Goal: Task Accomplishment & Management: Use online tool/utility

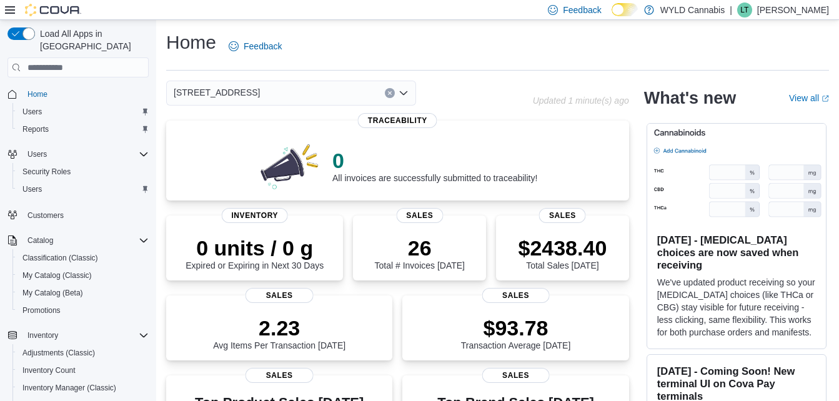
click at [392, 96] on button "Clear input" at bounding box center [390, 93] width 10 height 10
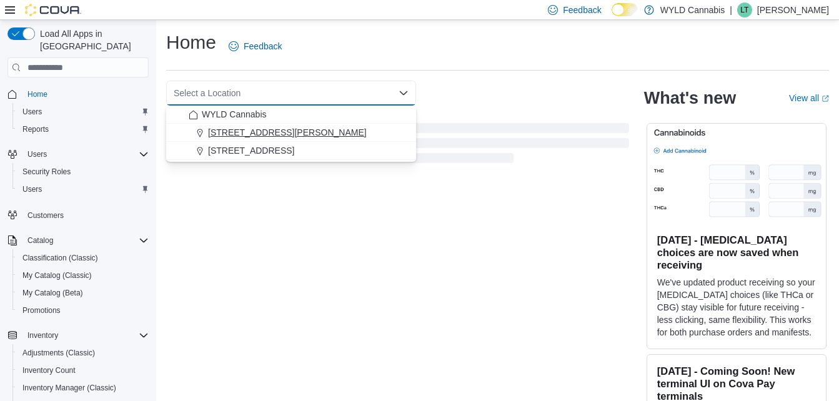
click at [274, 128] on span "1415 Goodman Road" at bounding box center [287, 132] width 159 height 12
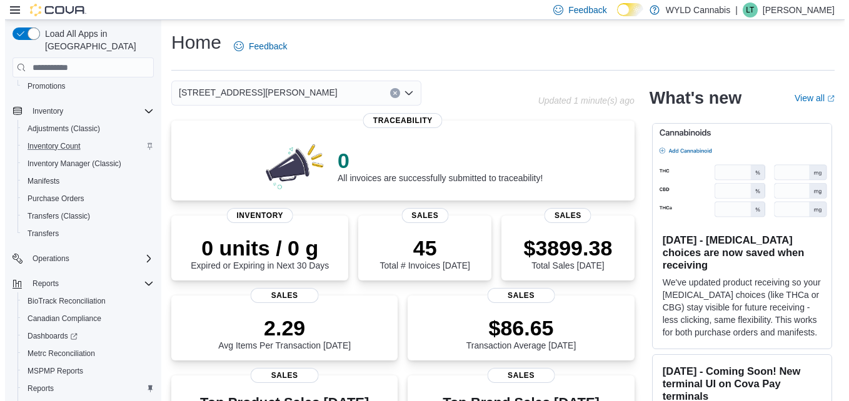
scroll to position [261, 0]
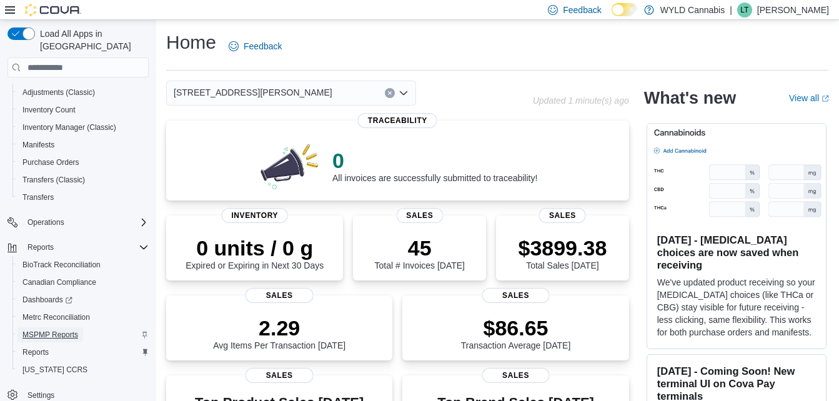
click at [60, 330] on span "MSPMP Reports" at bounding box center [50, 335] width 56 height 10
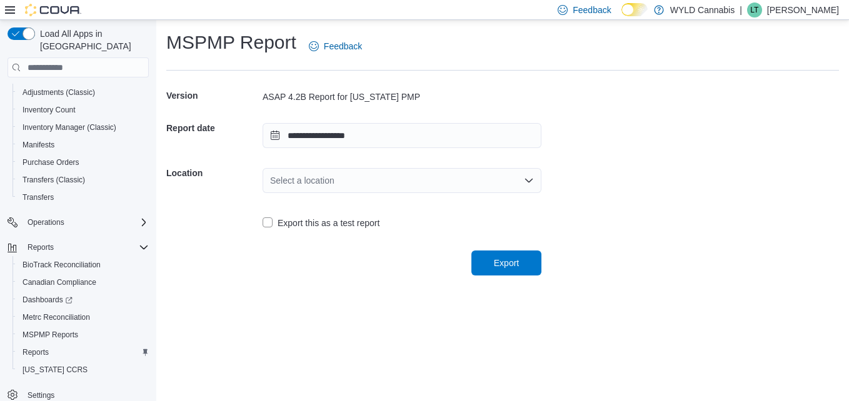
click at [356, 177] on div "Select a location" at bounding box center [401, 180] width 279 height 25
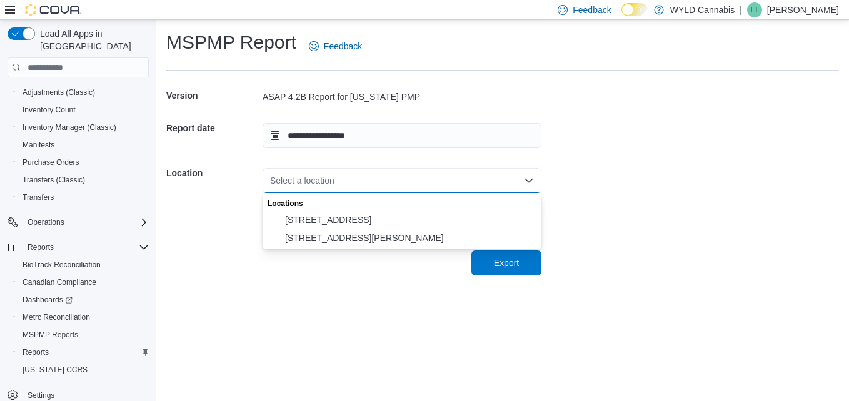
click at [352, 234] on span "1415 Goodman Road" at bounding box center [409, 238] width 249 height 12
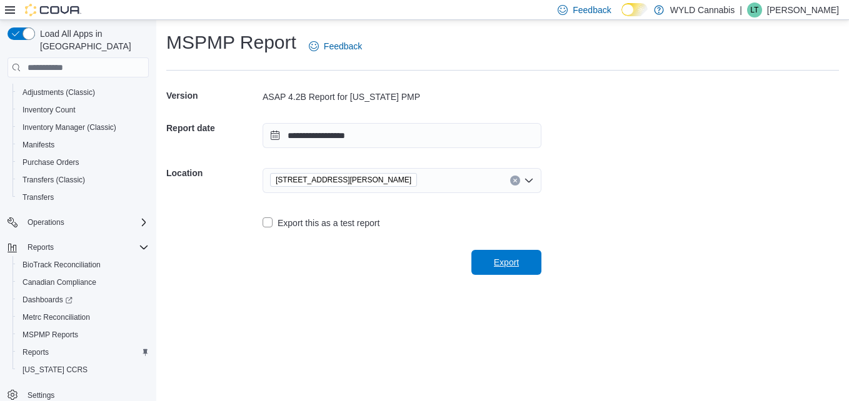
click at [474, 254] on button "Export" at bounding box center [506, 262] width 70 height 25
